Goal: Information Seeking & Learning: Learn about a topic

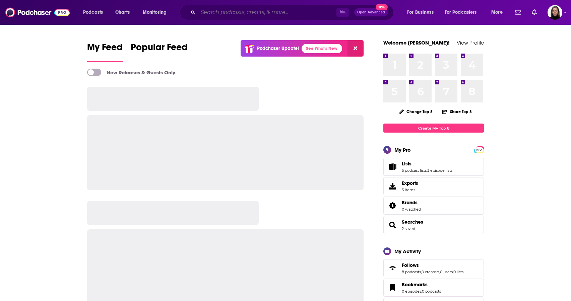
click at [219, 13] on input "Search podcasts, credits, & more..." at bounding box center [267, 12] width 138 height 11
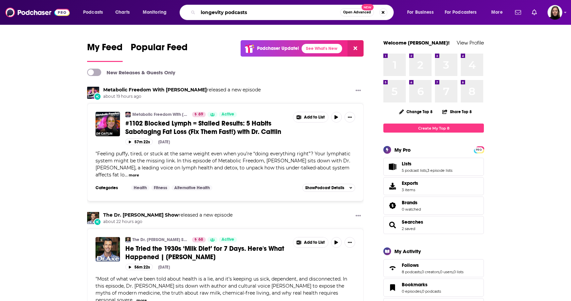
type input "longevity podcasts"
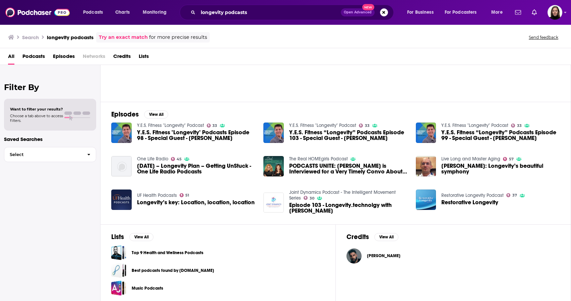
scroll to position [58, 0]
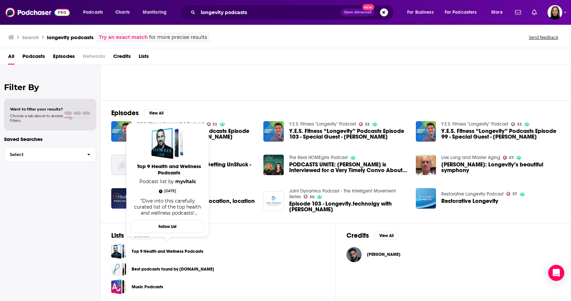
click at [161, 251] on link "Top 9 Health and Wellness Podcasts" at bounding box center [168, 251] width 72 height 7
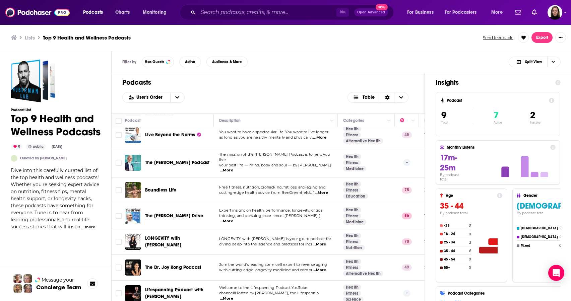
scroll to position [58, 0]
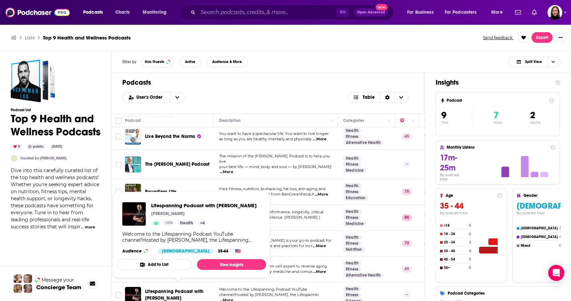
click at [179, 289] on span "Lifespanning Podcast with [PERSON_NAME]" at bounding box center [174, 295] width 58 height 12
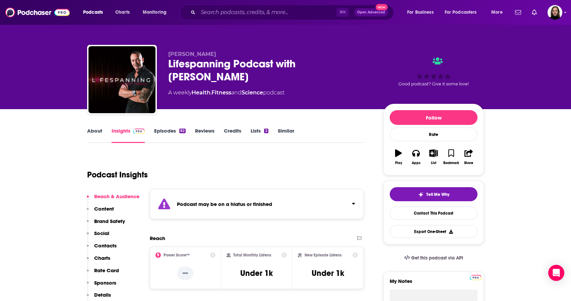
scroll to position [9, 0]
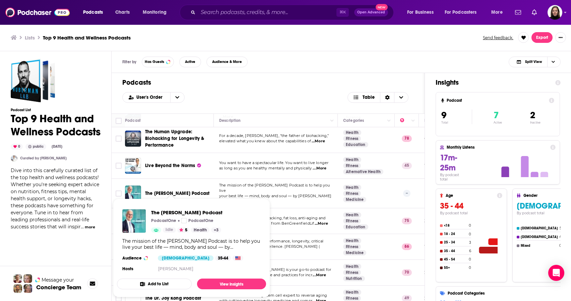
scroll to position [55, 0]
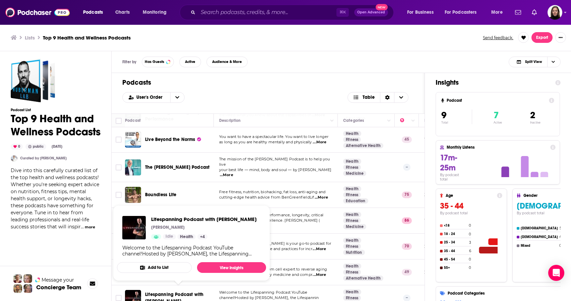
click at [242, 85] on h1 "Podcasts" at bounding box center [267, 82] width 291 height 8
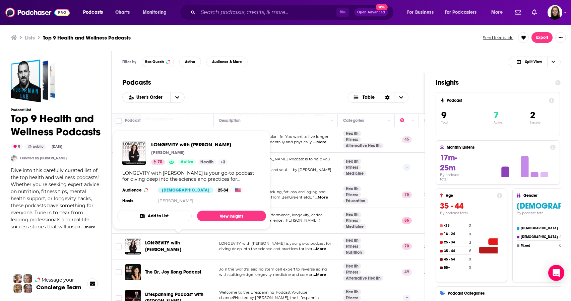
click at [167, 240] on span "LONGEVITY with [PERSON_NAME]" at bounding box center [163, 246] width 36 height 12
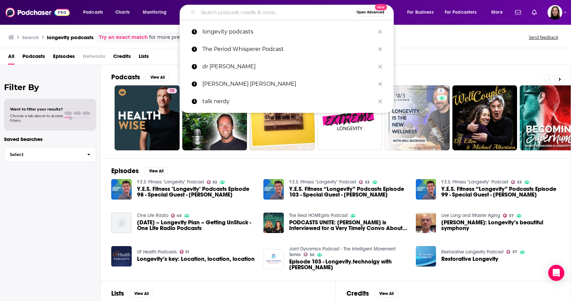
click at [225, 14] on input "Search podcasts, credits, & more..." at bounding box center [275, 12] width 155 height 11
click at [470, 43] on div "Search longevity podcasts Try an exact match for more precise results Send feed…" at bounding box center [285, 36] width 571 height 24
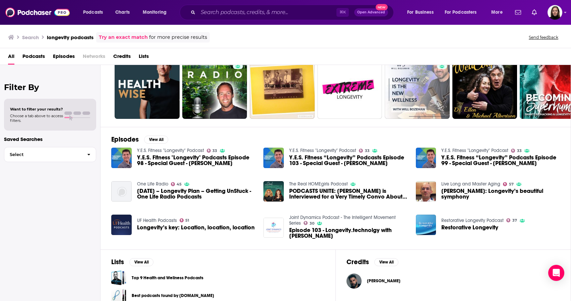
scroll to position [58, 0]
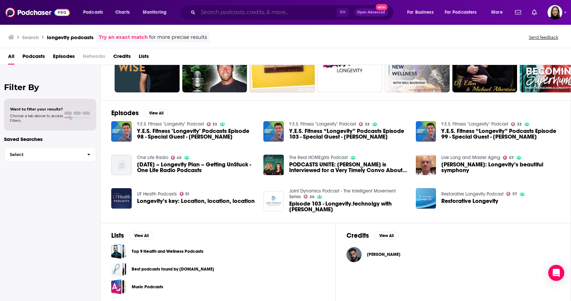
click at [222, 14] on input "Search podcasts, credits, & more..." at bounding box center [267, 12] width 138 height 11
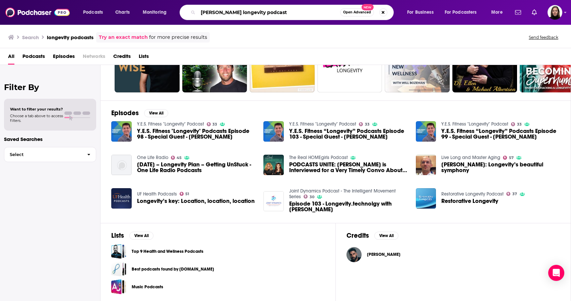
type input "[PERSON_NAME] longevity podcast"
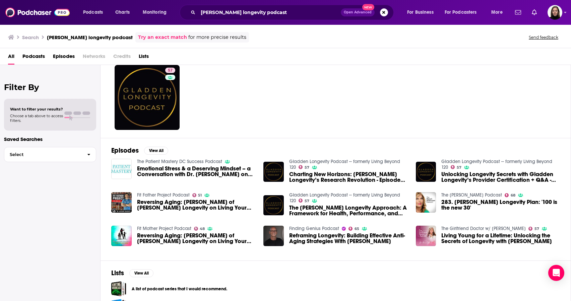
scroll to position [17, 0]
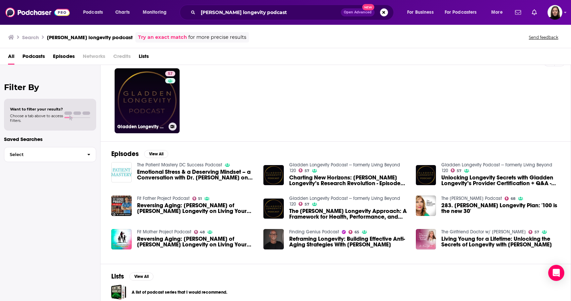
click at [159, 119] on link "57 [PERSON_NAME] Longevity Podcast -- formerly Living Beyond 120" at bounding box center [147, 100] width 65 height 65
